Goal: Information Seeking & Learning: Learn about a topic

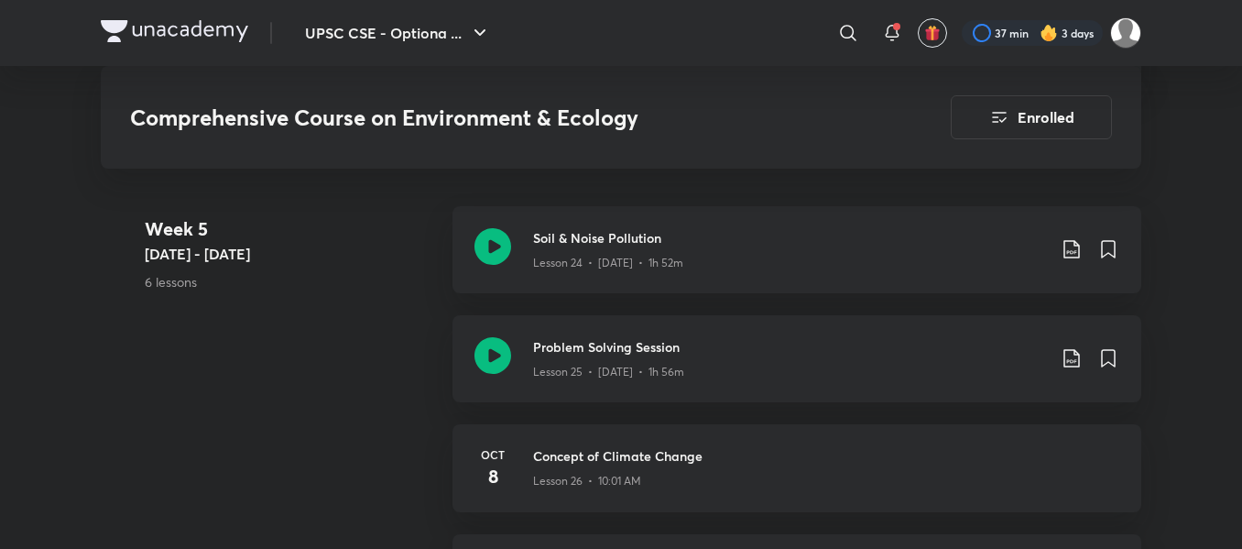
scroll to position [3933, 0]
drag, startPoint x: 339, startPoint y: 392, endPoint x: 143, endPoint y: 460, distance: 207.4
click at [143, 460] on div "Week [DATE] 6 - [DATE] 6 lessons Soil & Noise Pollution Lesson 24 • [DATE] • 1h…" at bounding box center [621, 543] width 1041 height 676
click at [489, 336] on icon at bounding box center [493, 354] width 37 height 37
